Goal: Task Accomplishment & Management: Use online tool/utility

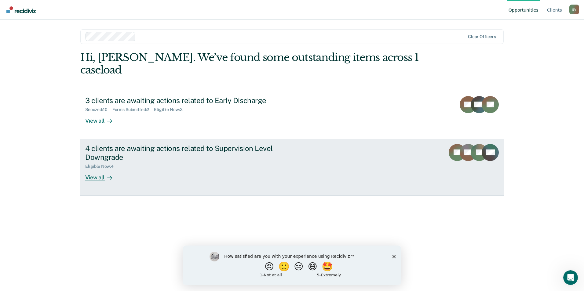
click at [94, 169] on div "View all" at bounding box center [102, 175] width 34 height 12
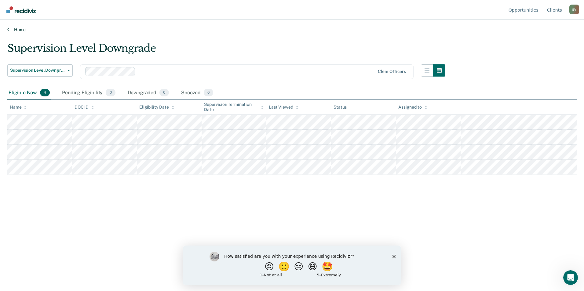
click at [9, 30] on icon at bounding box center [8, 29] width 2 height 5
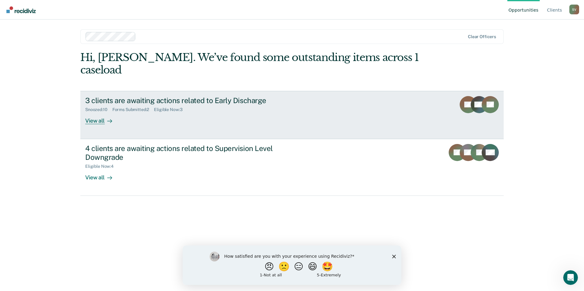
click at [95, 112] on div "View all" at bounding box center [102, 118] width 34 height 12
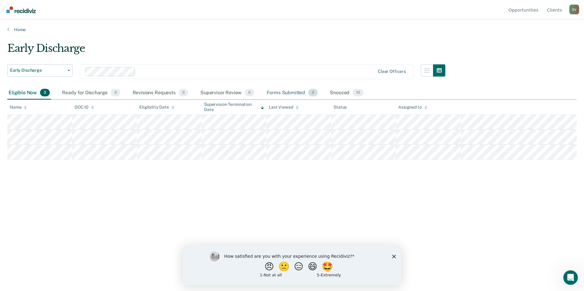
click at [290, 92] on div "Forms Submitted 2" at bounding box center [292, 92] width 54 height 13
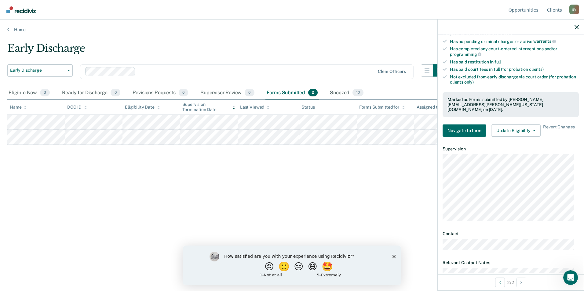
scroll to position [153, 0]
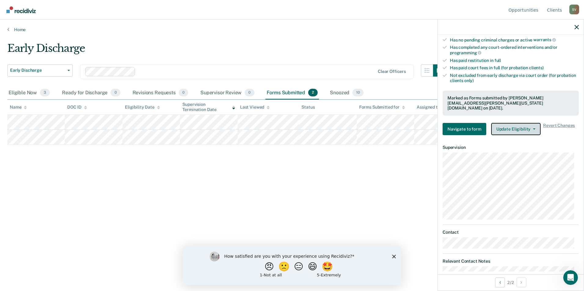
click at [532, 123] on button "Update Eligibility" at bounding box center [515, 129] width 49 height 12
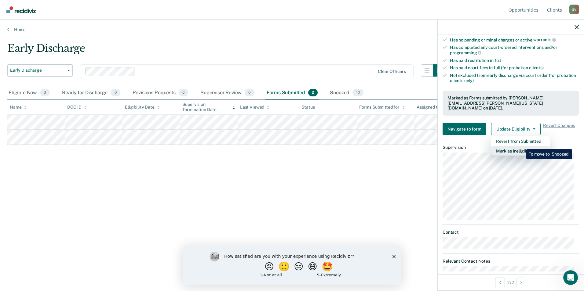
click at [522, 146] on button "Mark as Ineligible" at bounding box center [520, 151] width 59 height 10
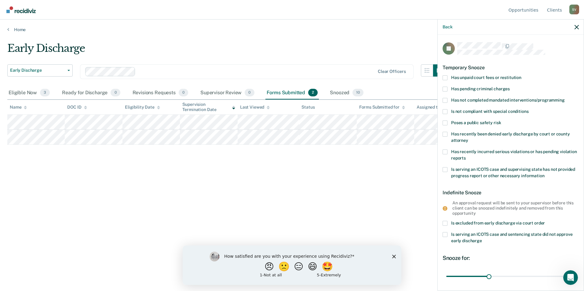
scroll to position [31, 0]
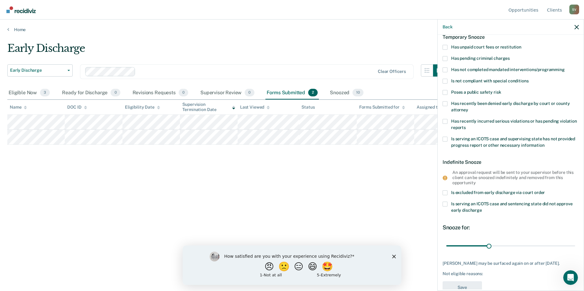
click at [444, 193] on span at bounding box center [445, 193] width 5 height 5
click at [545, 191] on input "Is excluded from early discharge via court order" at bounding box center [545, 191] width 0 height 0
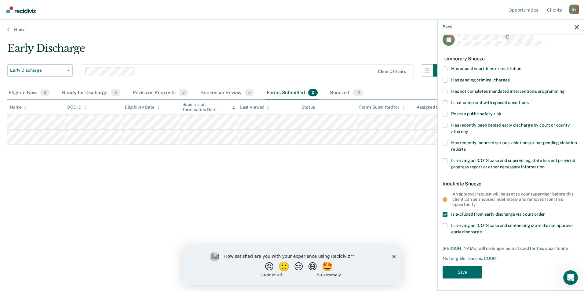
scroll to position [8, 0]
click at [459, 270] on button "Save" at bounding box center [462, 273] width 39 height 13
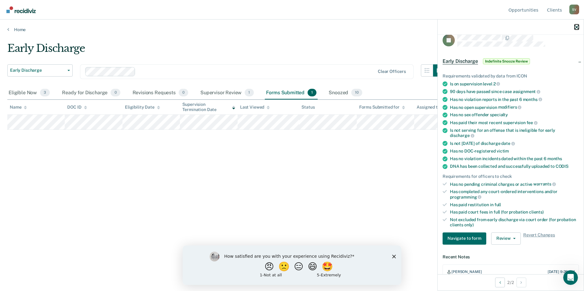
click at [577, 28] on icon "button" at bounding box center [577, 27] width 4 height 4
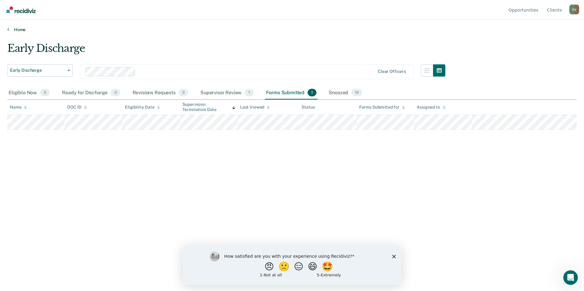
click at [8, 30] on icon at bounding box center [8, 29] width 2 height 5
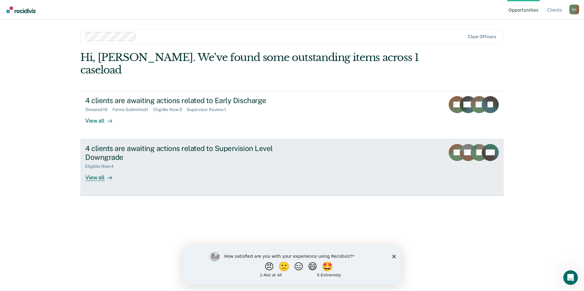
click at [98, 169] on div "View all" at bounding box center [102, 175] width 34 height 12
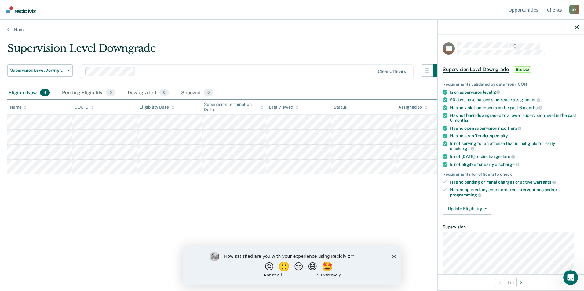
click at [393, 256] on icon "Close survey" at bounding box center [394, 257] width 4 height 4
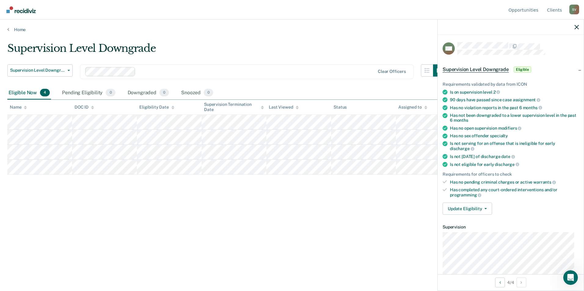
click at [346, 214] on div "Supervision Level Downgrade Supervision Level Downgrade Early Discharge Supervi…" at bounding box center [291, 143] width 569 height 203
click at [576, 26] on icon "button" at bounding box center [577, 27] width 4 height 4
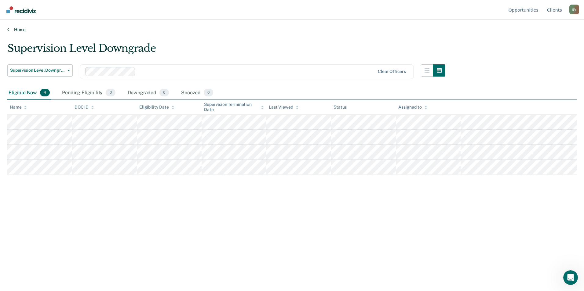
click at [8, 29] on icon at bounding box center [8, 29] width 2 height 5
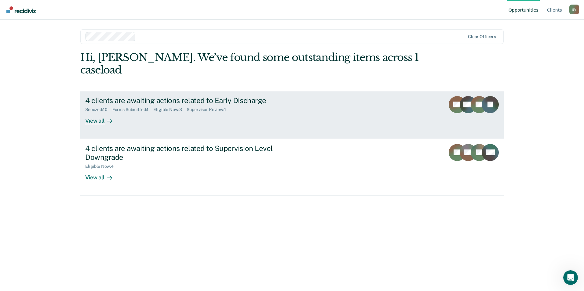
click at [93, 112] on div "View all" at bounding box center [102, 118] width 34 height 12
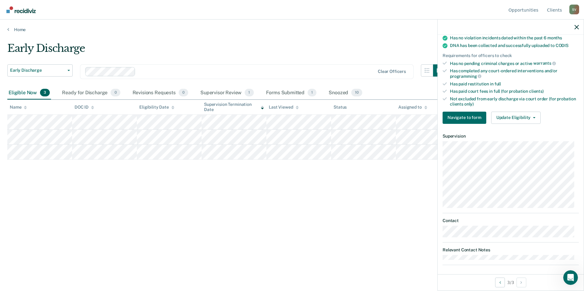
scroll to position [132, 0]
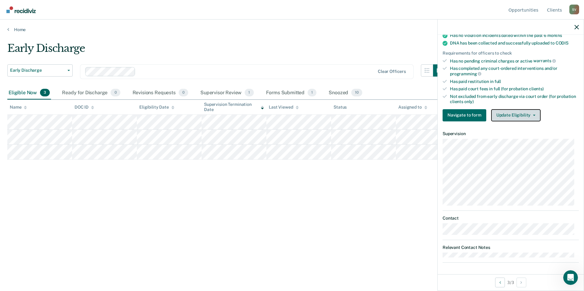
click at [534, 116] on button "Update Eligibility" at bounding box center [515, 115] width 49 height 12
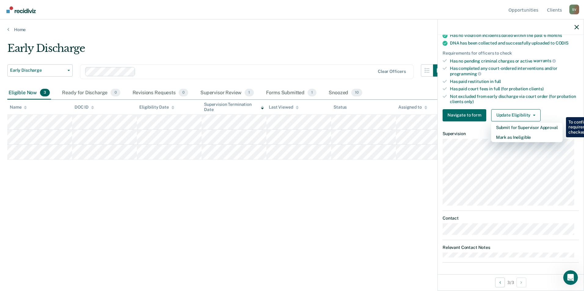
click at [553, 112] on div "Navigate to form Update Eligibility Submit for Supervisor Approval Mark as Inel…" at bounding box center [511, 115] width 136 height 12
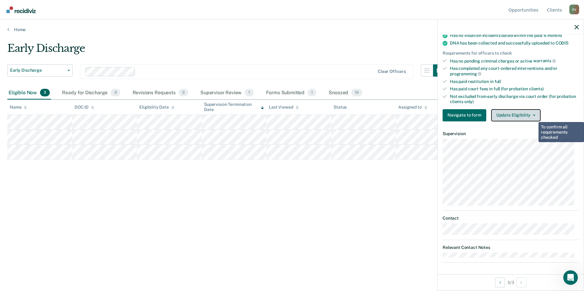
click at [533, 115] on icon "button" at bounding box center [534, 115] width 2 height 1
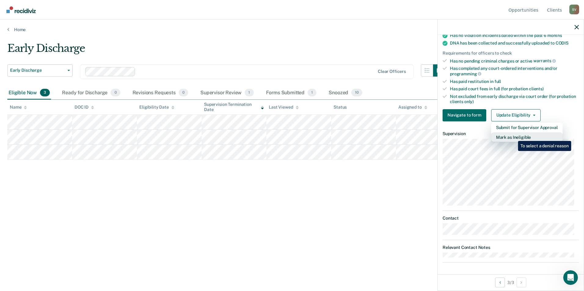
click at [513, 137] on button "Mark as Ineligible" at bounding box center [526, 138] width 71 height 10
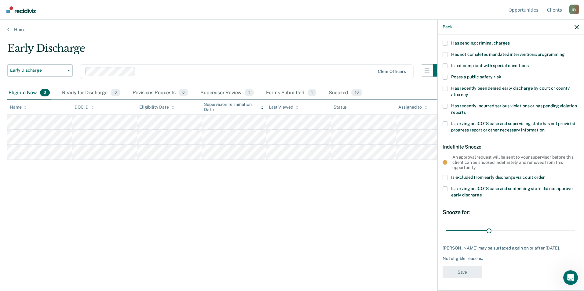
scroll to position [50, 0]
drag, startPoint x: 487, startPoint y: 225, endPoint x: 499, endPoint y: 225, distance: 11.9
click at [499, 225] on input "range" at bounding box center [510, 230] width 129 height 11
drag, startPoint x: 498, startPoint y: 224, endPoint x: 514, endPoint y: 228, distance: 16.9
click at [514, 228] on input "range" at bounding box center [510, 230] width 129 height 11
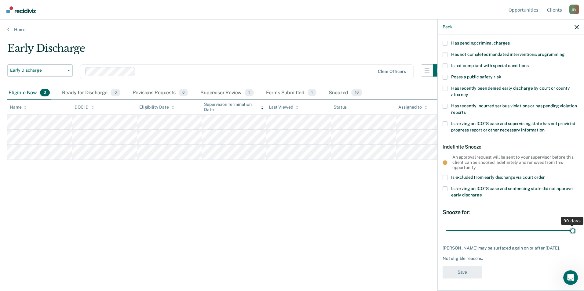
drag, startPoint x: 514, startPoint y: 227, endPoint x: 595, endPoint y: 226, distance: 80.6
type input "90"
click at [575, 226] on input "range" at bounding box center [510, 230] width 129 height 11
click at [534, 272] on div "BS Temporary Snooze Has unpaid court fees or restitution Has pending criminal c…" at bounding box center [511, 139] width 136 height 286
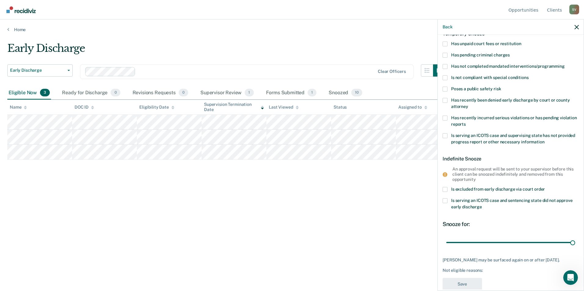
scroll to position [0, 0]
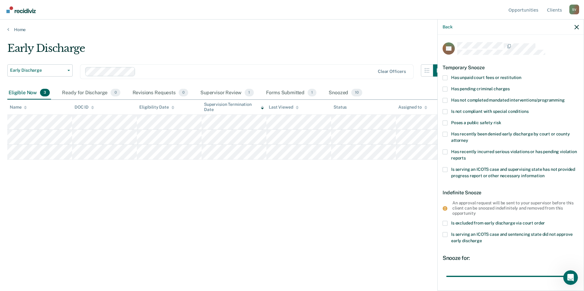
click at [444, 78] on span at bounding box center [445, 77] width 5 height 5
click at [521, 75] on input "Has unpaid court fees or restitution" at bounding box center [521, 75] width 0 height 0
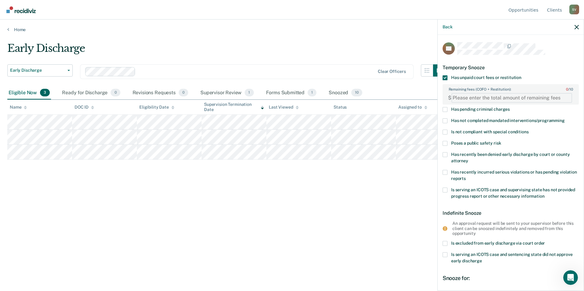
click at [520, 97] on FEESReasonInput "Remaining fees (COFO + Restitution): 0 / 10" at bounding box center [511, 98] width 121 height 10
type FEESReasonInput "1587.50"
click at [562, 69] on div "Temporary Snooze" at bounding box center [511, 68] width 136 height 16
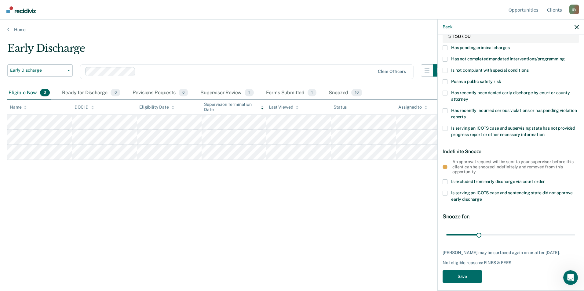
scroll to position [71, 0]
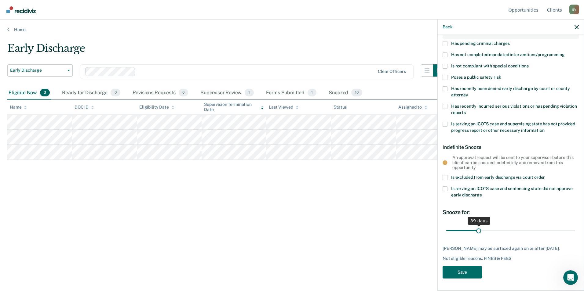
type input "90"
click at [478, 226] on input "range" at bounding box center [510, 231] width 129 height 11
click at [463, 275] on button "Save" at bounding box center [462, 272] width 39 height 13
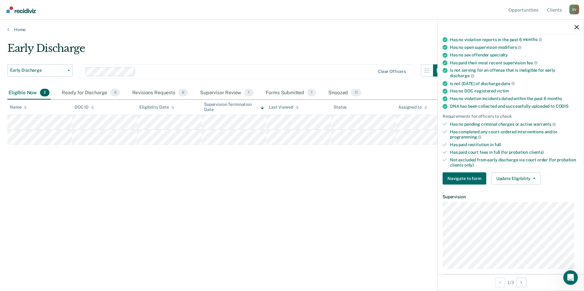
scroll to position [92, 0]
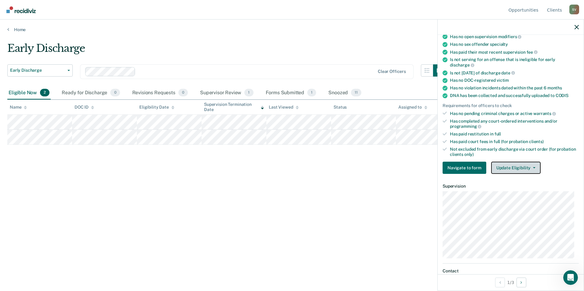
click at [531, 167] on span "button" at bounding box center [533, 167] width 5 height 1
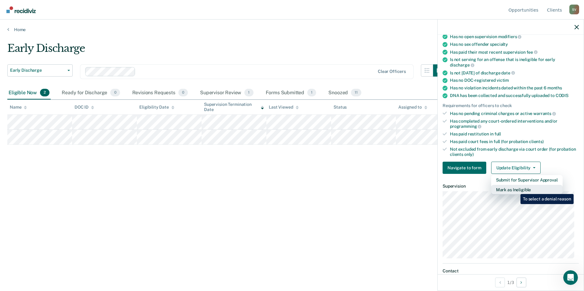
click at [516, 190] on button "Mark as Ineligible" at bounding box center [526, 190] width 71 height 10
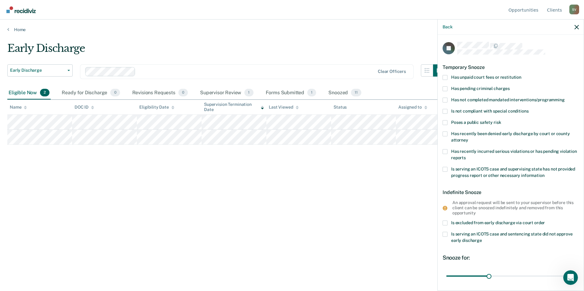
scroll to position [0, 0]
click at [447, 76] on span at bounding box center [445, 77] width 5 height 5
click at [521, 75] on input "Has unpaid court fees or restitution" at bounding box center [521, 75] width 0 height 0
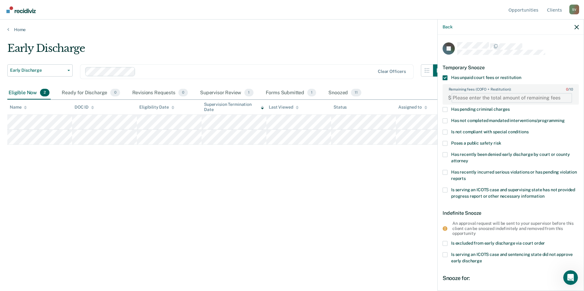
click at [477, 98] on FEESReasonInput "Remaining fees (COFO + Restitution): 0 / 10" at bounding box center [511, 98] width 121 height 10
type FEESReasonInput "251.57"
click at [388, 179] on div "Early Discharge Early Discharge Early Discharge Supervision Level Downgrade Cle…" at bounding box center [291, 143] width 569 height 203
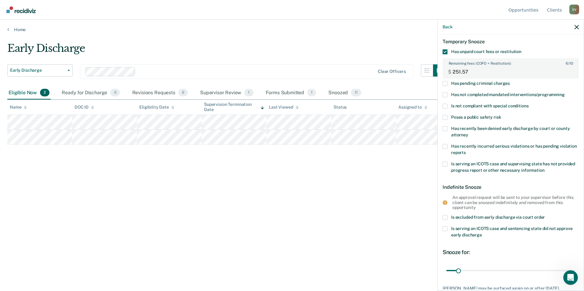
scroll to position [65, 0]
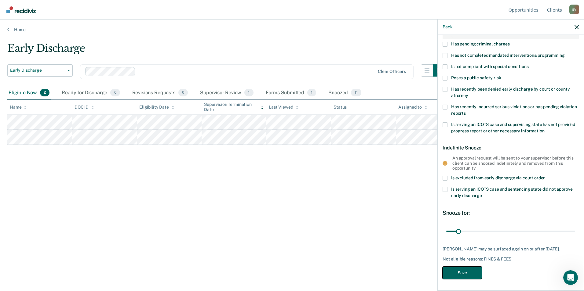
click at [463, 275] on button "Save" at bounding box center [462, 273] width 39 height 13
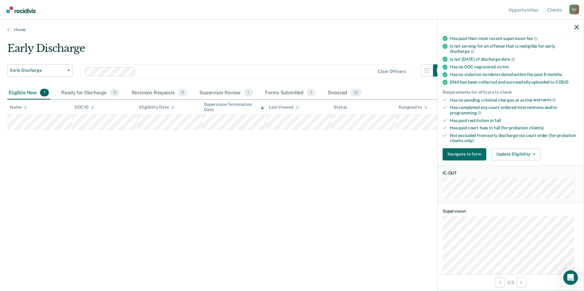
scroll to position [78, 0]
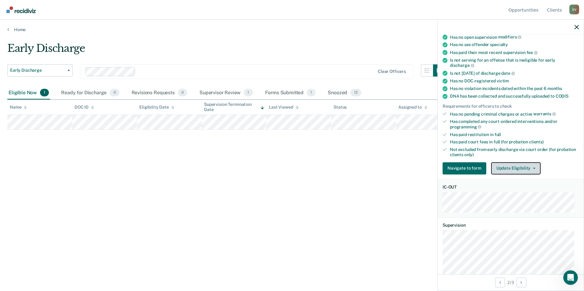
click at [534, 167] on button "Update Eligibility" at bounding box center [515, 168] width 49 height 12
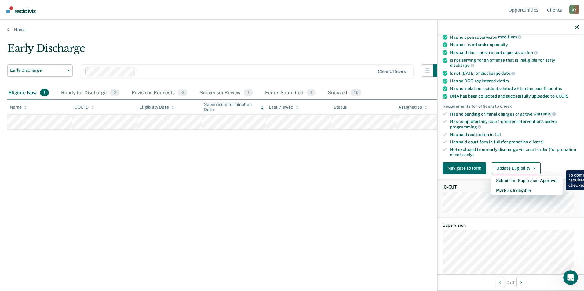
click at [553, 166] on div "Navigate to form Update Eligibility Submit for Supervisor Approval Mark as Inel…" at bounding box center [511, 168] width 136 height 12
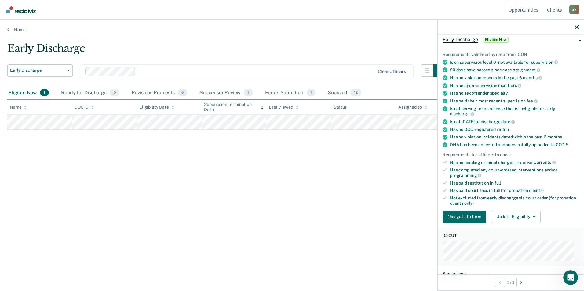
scroll to position [0, 0]
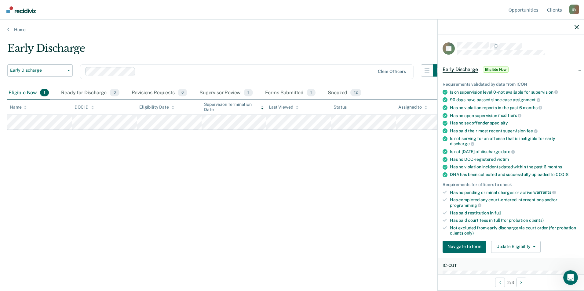
click at [332, 192] on div "Early Discharge Early Discharge Early Discharge Supervision Level Downgrade Cle…" at bounding box center [291, 143] width 569 height 203
click at [333, 191] on div "Early Discharge Early Discharge Early Discharge Supervision Level Downgrade Cle…" at bounding box center [291, 143] width 569 height 203
click at [576, 28] on icon "button" at bounding box center [577, 27] width 4 height 4
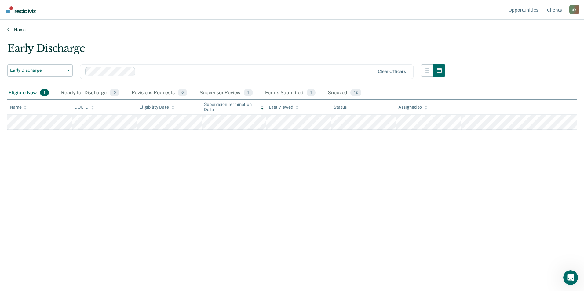
click at [20, 30] on link "Home" at bounding box center [291, 29] width 569 height 5
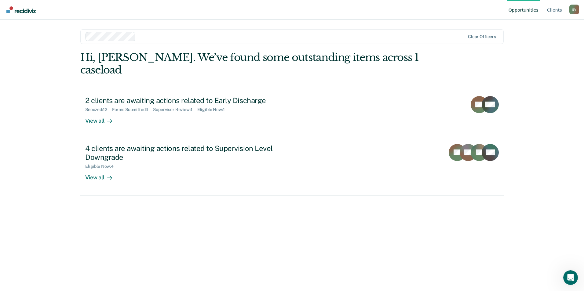
click at [576, 10] on div "S V" at bounding box center [574, 10] width 10 height 10
click at [543, 49] on link "Log Out" at bounding box center [549, 48] width 39 height 5
